Goal: Task Accomplishment & Management: Manage account settings

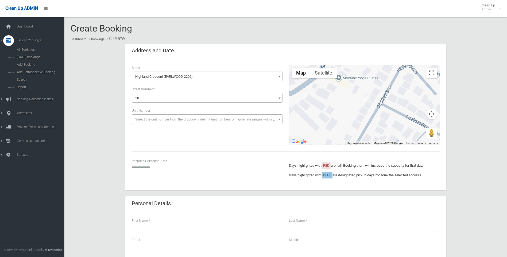
select select "***"
select select "**"
click at [21, 78] on span "Search" at bounding box center [39, 80] width 48 height 4
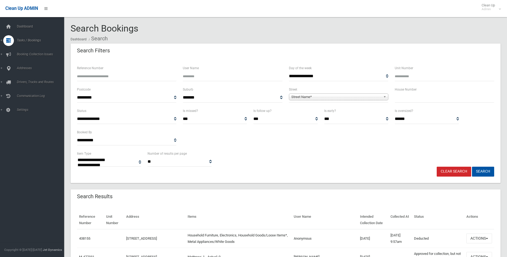
select select
click at [87, 76] on input "Reference Number" at bounding box center [126, 76] width 99 height 10
click at [92, 78] on input "Reference Number" at bounding box center [126, 76] width 99 height 10
type input "******"
click at [472, 167] on button "Search" at bounding box center [483, 172] width 22 height 10
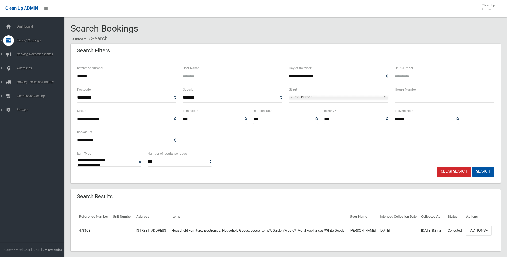
select select
click at [489, 236] on button "Actions" at bounding box center [479, 231] width 26 height 10
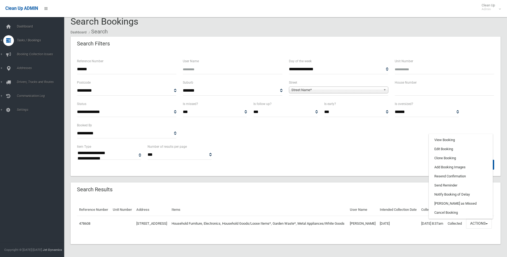
scroll to position [16, 0]
click at [473, 235] on div "Reference Number Unit Number Address Items User Name Intended Collection Date C…" at bounding box center [286, 220] width 430 height 47
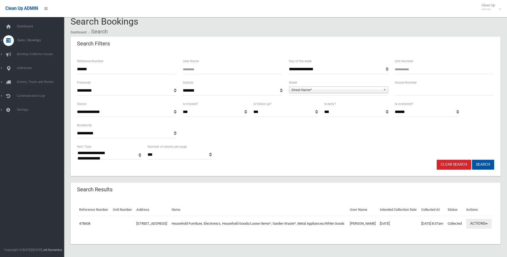
click at [486, 220] on button "Actions" at bounding box center [479, 224] width 26 height 10
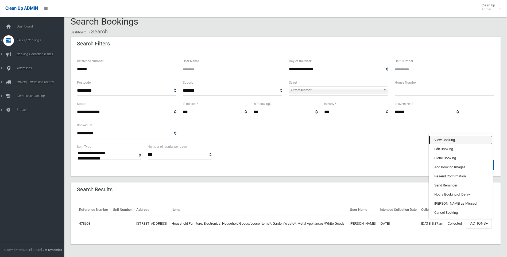
click at [452, 140] on link "View Booking" at bounding box center [461, 139] width 64 height 9
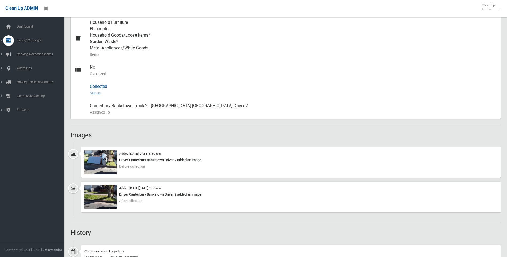
scroll to position [241, 0]
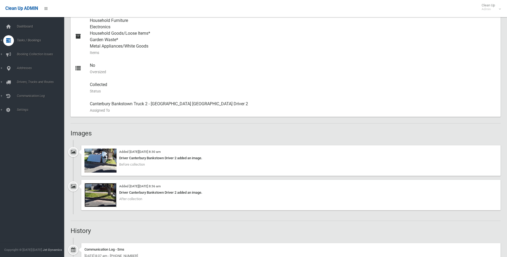
click at [100, 196] on img at bounding box center [100, 195] width 32 height 24
click at [103, 159] on img at bounding box center [100, 161] width 32 height 24
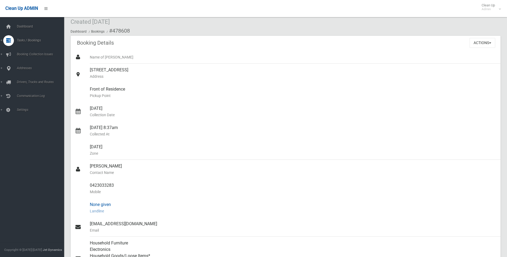
scroll to position [16, 0]
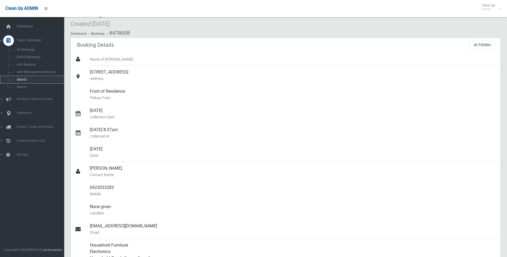
click at [24, 78] on span "Search" at bounding box center [39, 80] width 48 height 4
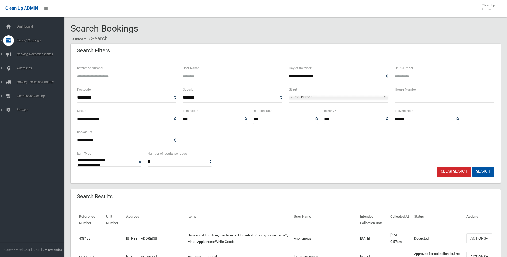
select select
click at [94, 78] on input "Reference Number" at bounding box center [126, 76] width 99 height 10
type input "******"
click at [472, 167] on button "Search" at bounding box center [483, 172] width 22 height 10
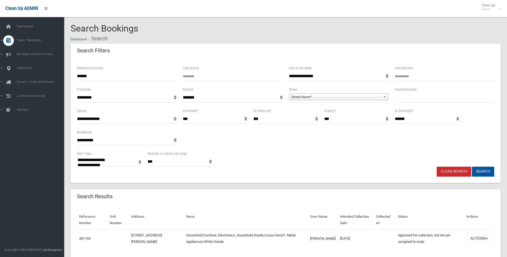
select select
click at [488, 238] on span "button" at bounding box center [487, 238] width 2 height 1
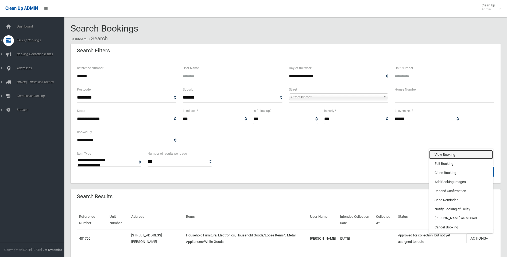
click at [444, 154] on link "View Booking" at bounding box center [461, 154] width 64 height 9
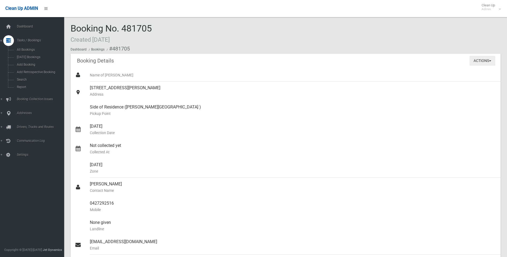
click at [490, 59] on button "Actions" at bounding box center [483, 61] width 26 height 10
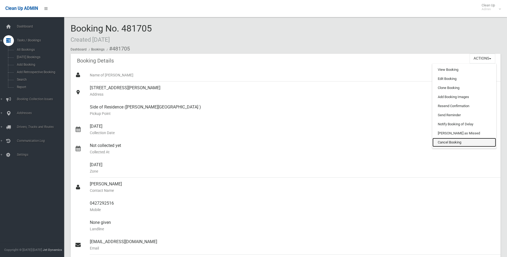
click at [446, 143] on link "Cancel Booking" at bounding box center [464, 142] width 64 height 9
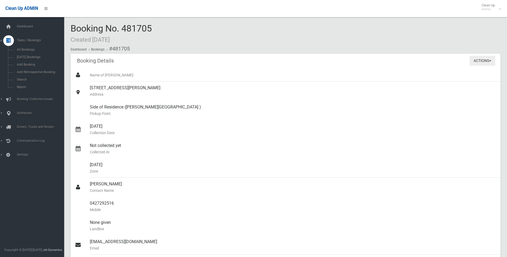
click at [490, 59] on button "Actions" at bounding box center [483, 61] width 26 height 10
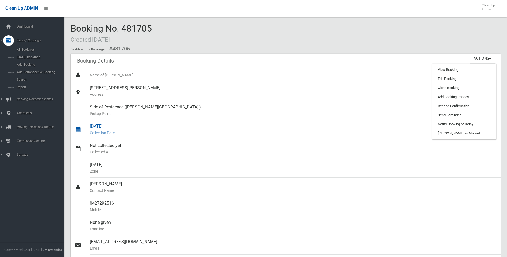
click at [311, 137] on div "08/09/2025 Collection Date" at bounding box center [293, 129] width 406 height 19
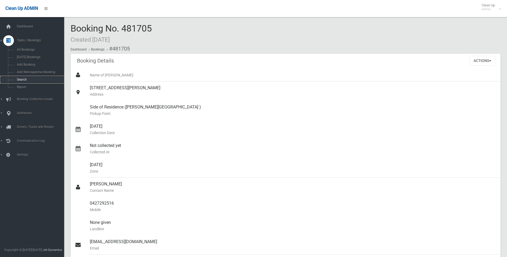
click at [22, 78] on link "Search" at bounding box center [34, 79] width 68 height 7
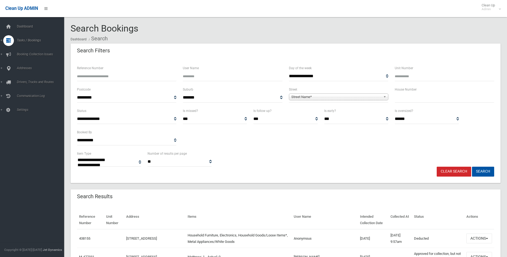
select select
click at [27, 78] on span "Search" at bounding box center [39, 80] width 48 height 4
select select
click at [88, 78] on input "Reference Number" at bounding box center [126, 76] width 99 height 10
type input "******"
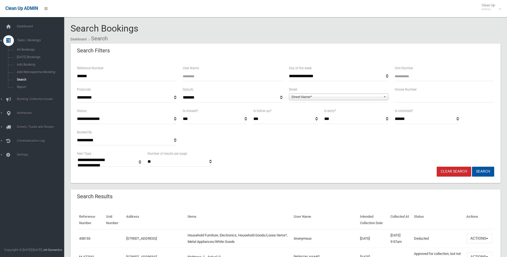
click at [472, 167] on button "Search" at bounding box center [483, 172] width 22 height 10
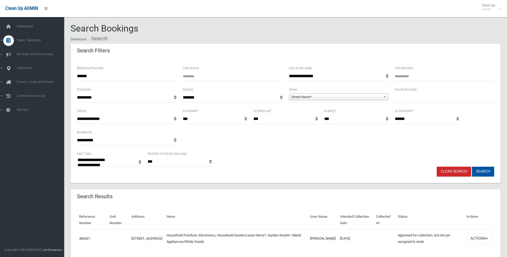
select select
click at [487, 238] on button "Actions" at bounding box center [479, 239] width 26 height 10
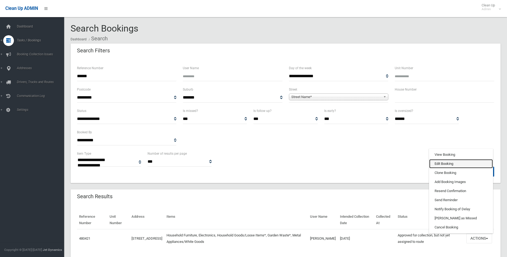
click at [443, 163] on link "Edit Booking" at bounding box center [461, 163] width 64 height 9
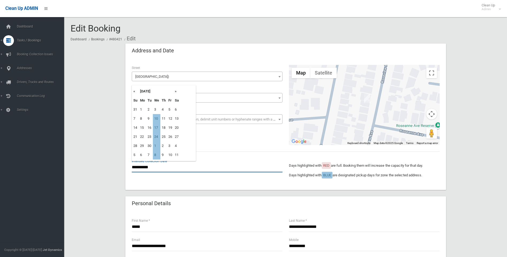
click at [141, 168] on input "**********" at bounding box center [207, 167] width 151 height 10
click at [178, 92] on th "»" at bounding box center [176, 91] width 7 height 9
click at [156, 110] on td "1" at bounding box center [156, 109] width 7 height 9
type input "**********"
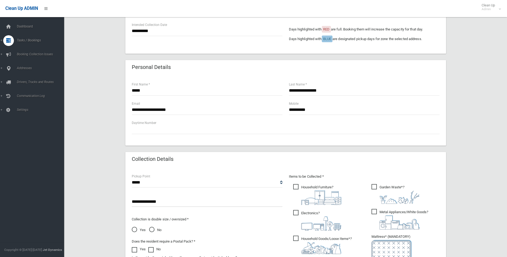
scroll to position [187, 0]
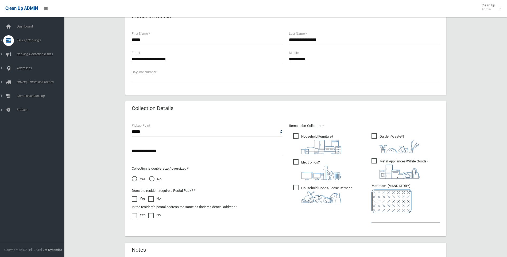
click at [377, 219] on input "text" at bounding box center [405, 218] width 68 height 10
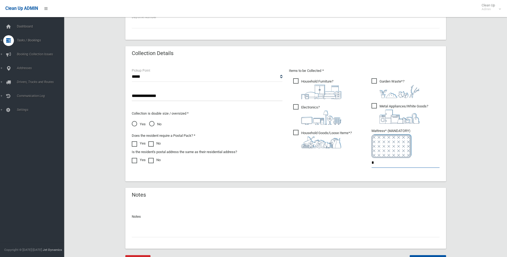
scroll to position [267, 0]
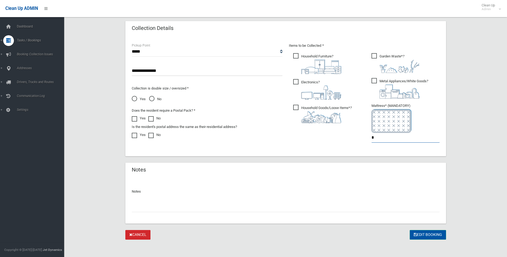
type input "*"
click at [420, 234] on button "Edit Booking" at bounding box center [428, 235] width 36 height 10
